Goal: Entertainment & Leisure: Consume media (video, audio)

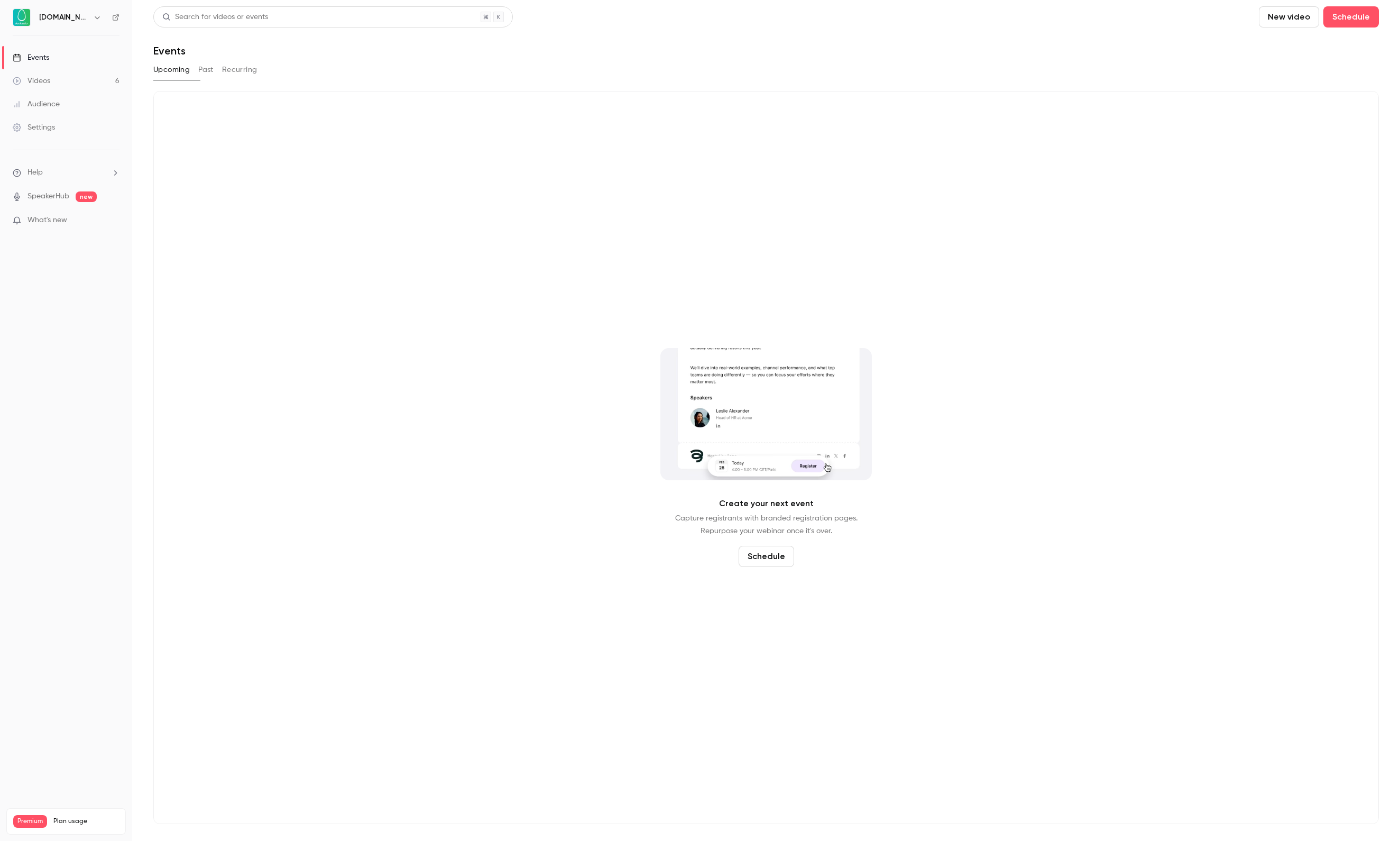
click at [50, 76] on div "Videos" at bounding box center [31, 80] width 38 height 10
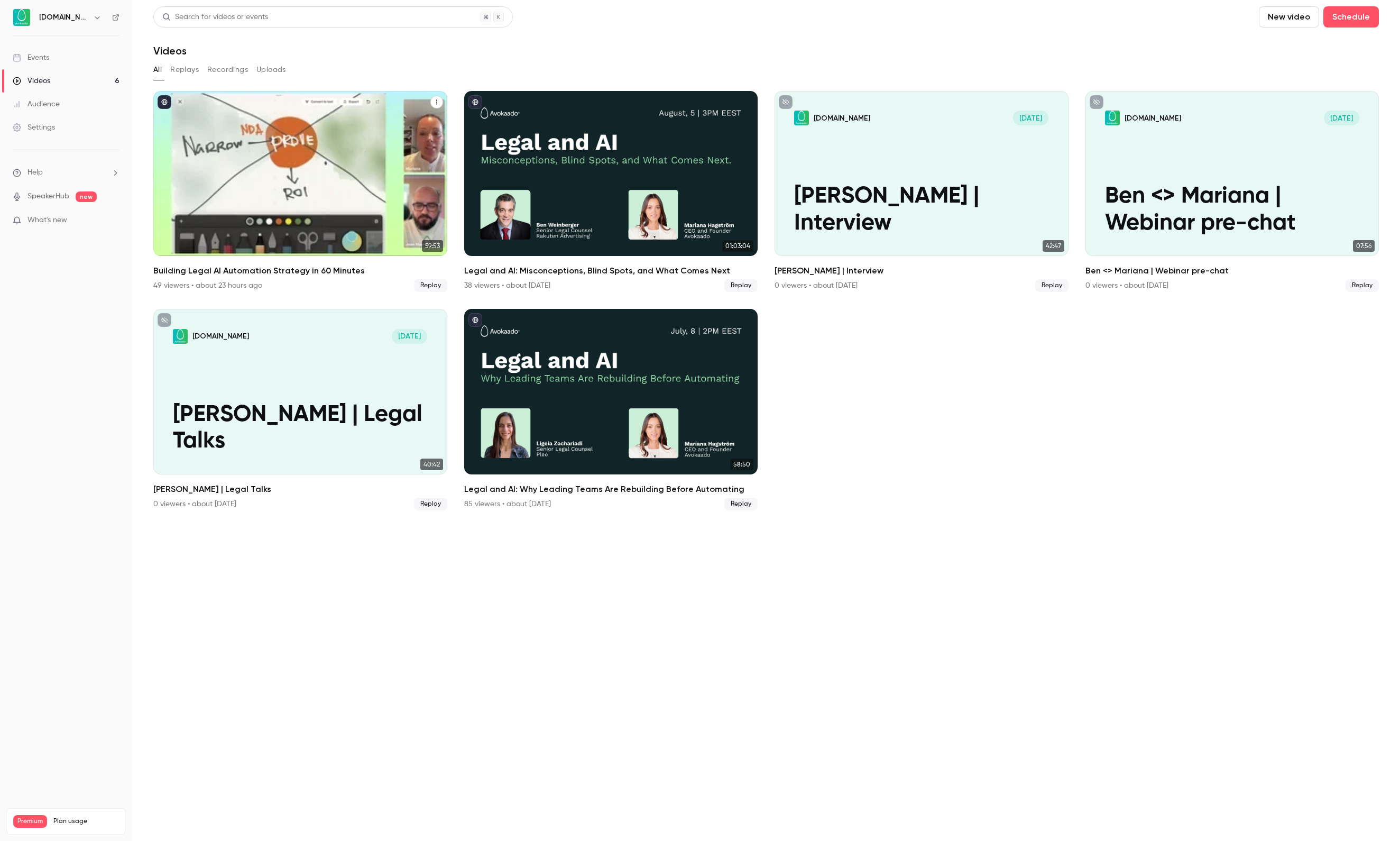
click at [276, 148] on div "Building Legal AI Automation Strategy in 60 Minutes" at bounding box center [300, 173] width 294 height 165
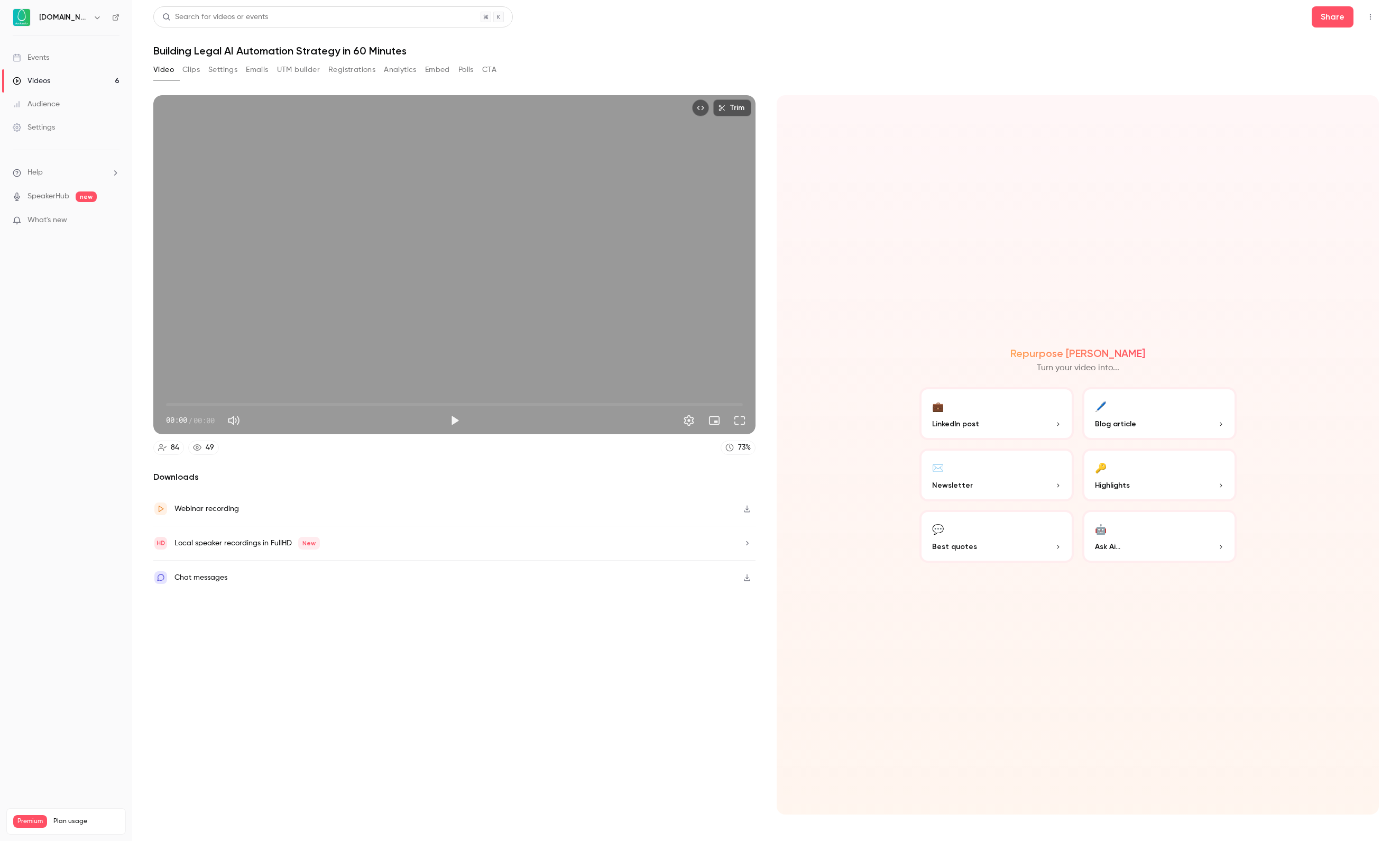
click at [376, 69] on button "Registrations" at bounding box center [352, 69] width 47 height 17
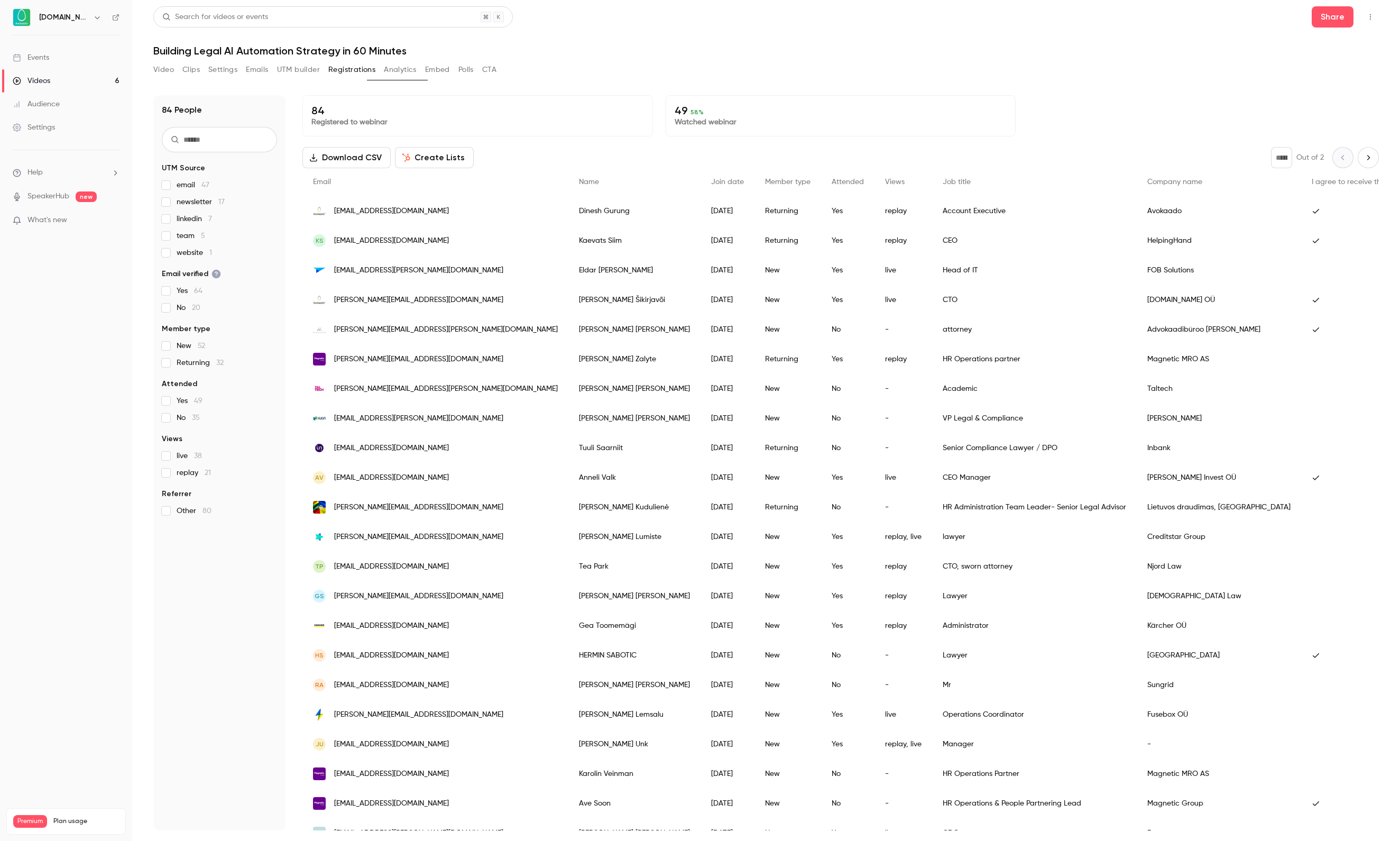
click at [1144, 10] on div "Search for videos or events Share" at bounding box center [766, 17] width 1226 height 21
